Goal: Find specific page/section: Find specific page/section

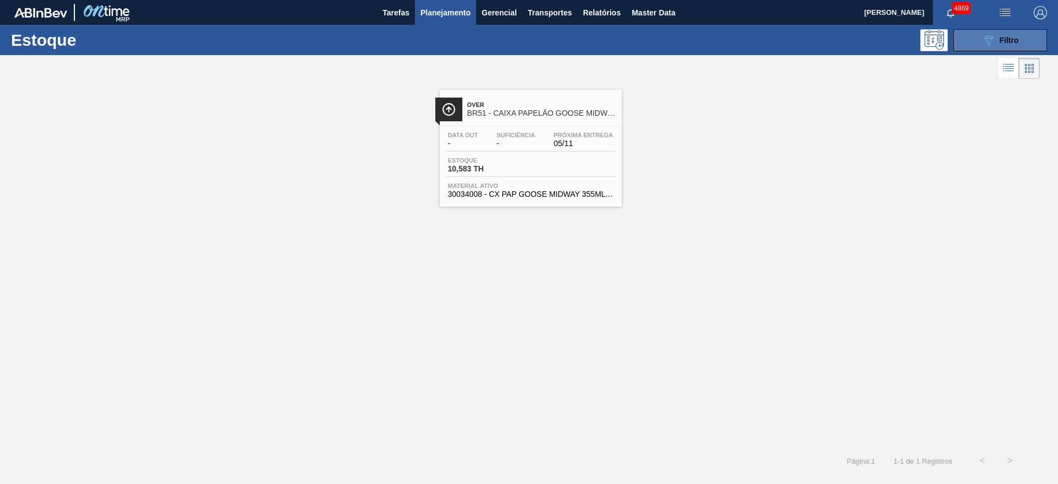
click at [964, 36] on button "089F7B8B-B2A5-4AFE-B5C0-19BA573D28AC Filtro" at bounding box center [1000, 40] width 94 height 22
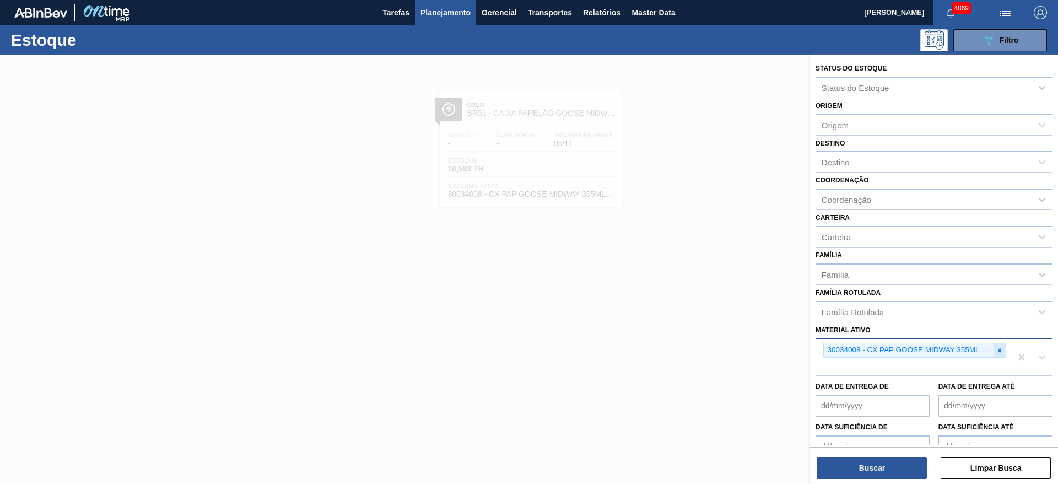
click at [995, 354] on div at bounding box center [1000, 350] width 12 height 14
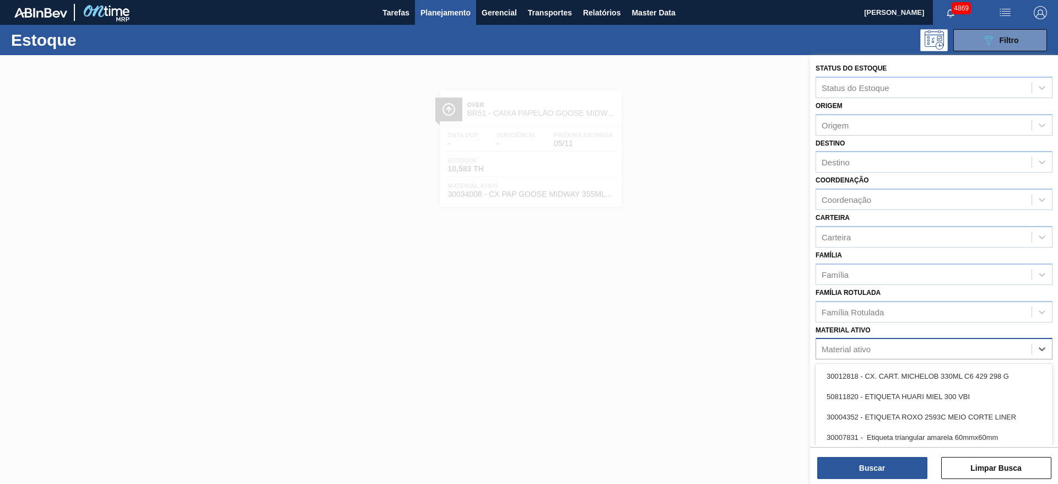
click at [992, 353] on div "Material ativo" at bounding box center [923, 349] width 215 height 16
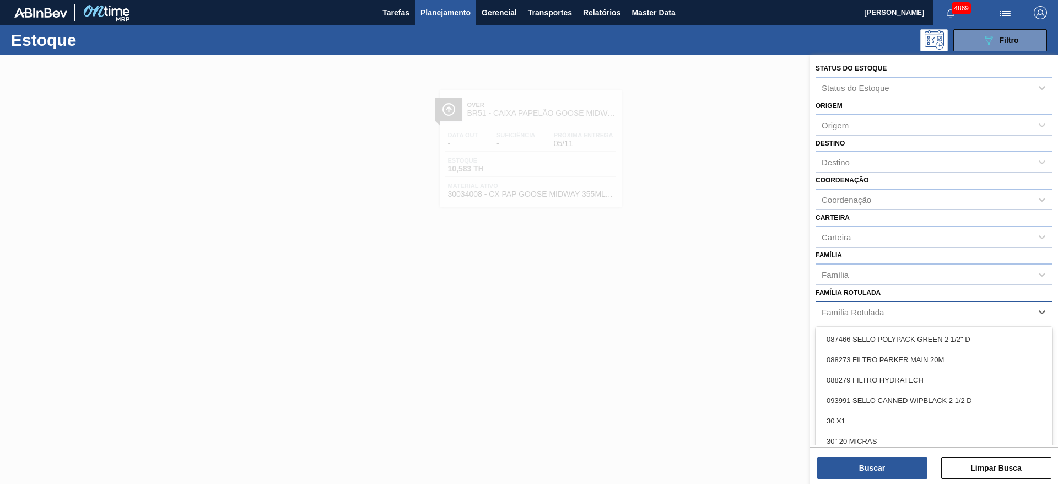
click at [930, 316] on div "Família Rotulada" at bounding box center [923, 312] width 215 height 16
type Rotulada "caram"
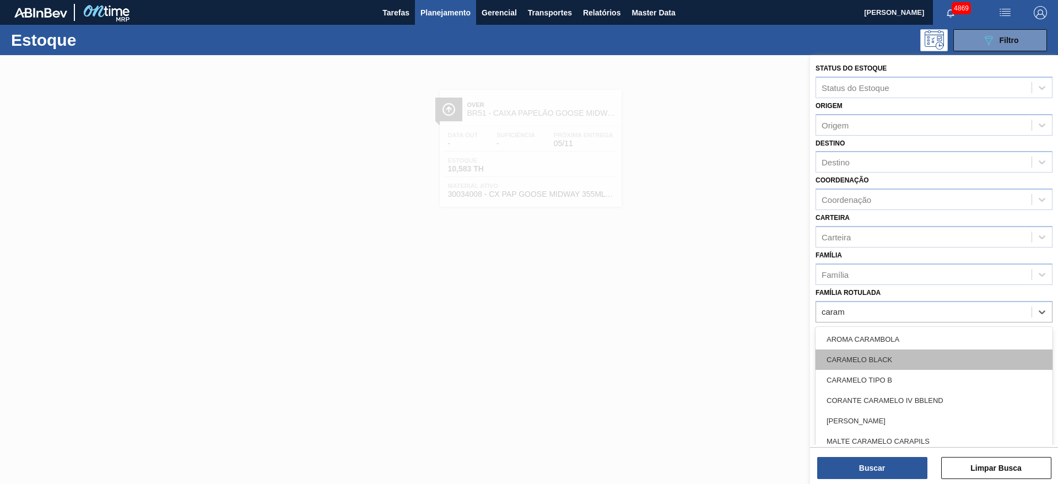
click at [903, 364] on div "CARAMELO BLACK" at bounding box center [934, 359] width 237 height 20
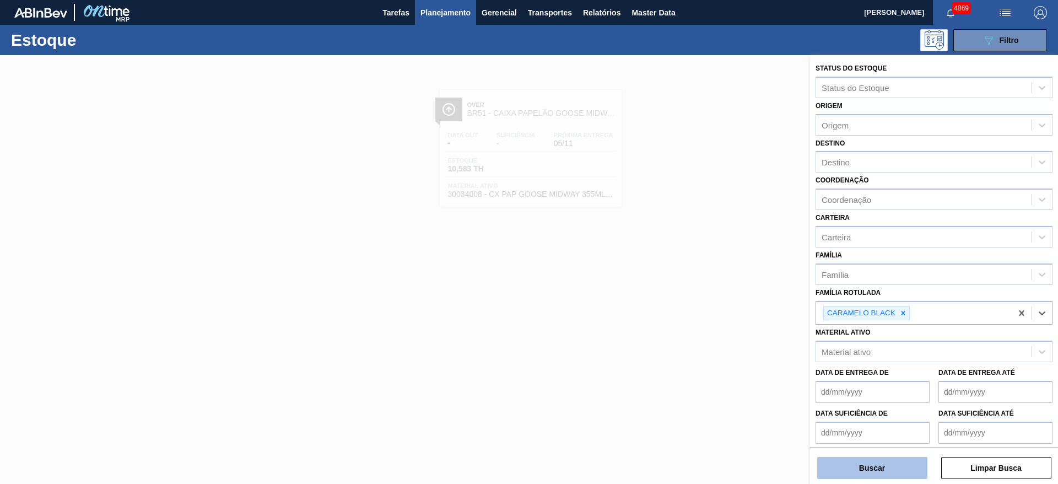
click at [904, 468] on button "Buscar" at bounding box center [872, 468] width 110 height 22
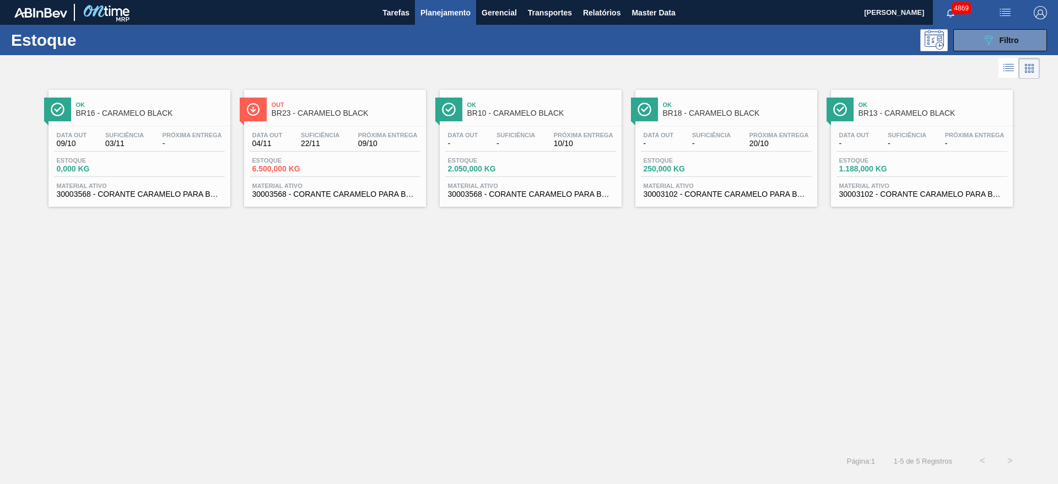
click at [930, 166] on div "Estoque 1.188,000 KG" at bounding box center [921, 167] width 171 height 20
